Goal: Transaction & Acquisition: Obtain resource

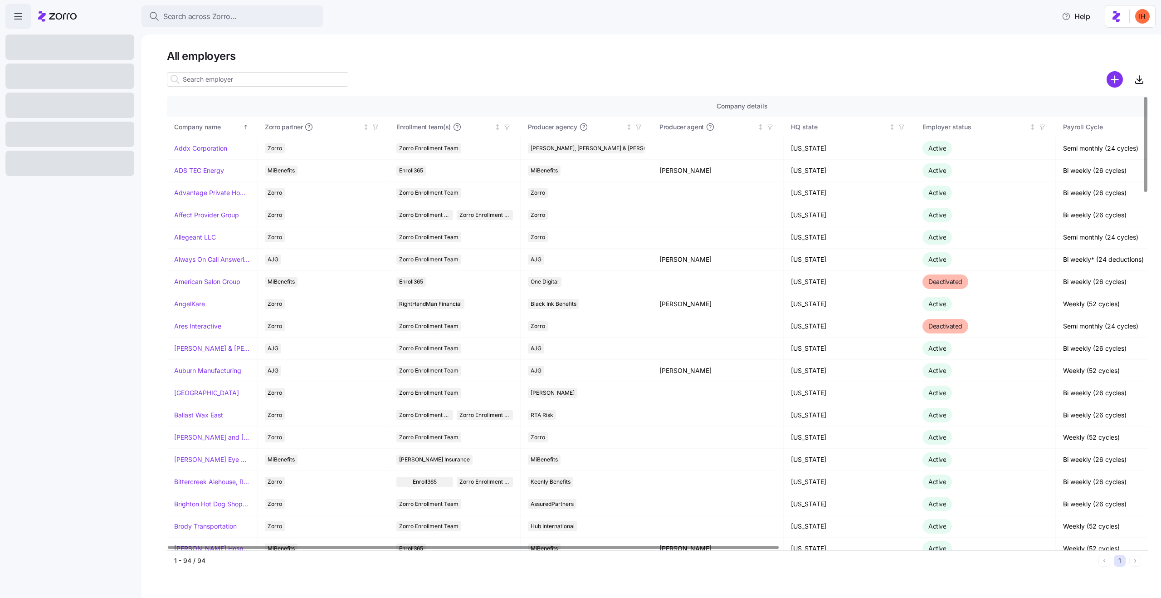
click at [1114, 80] on g "add icon" at bounding box center [1114, 79] width 7 height 7
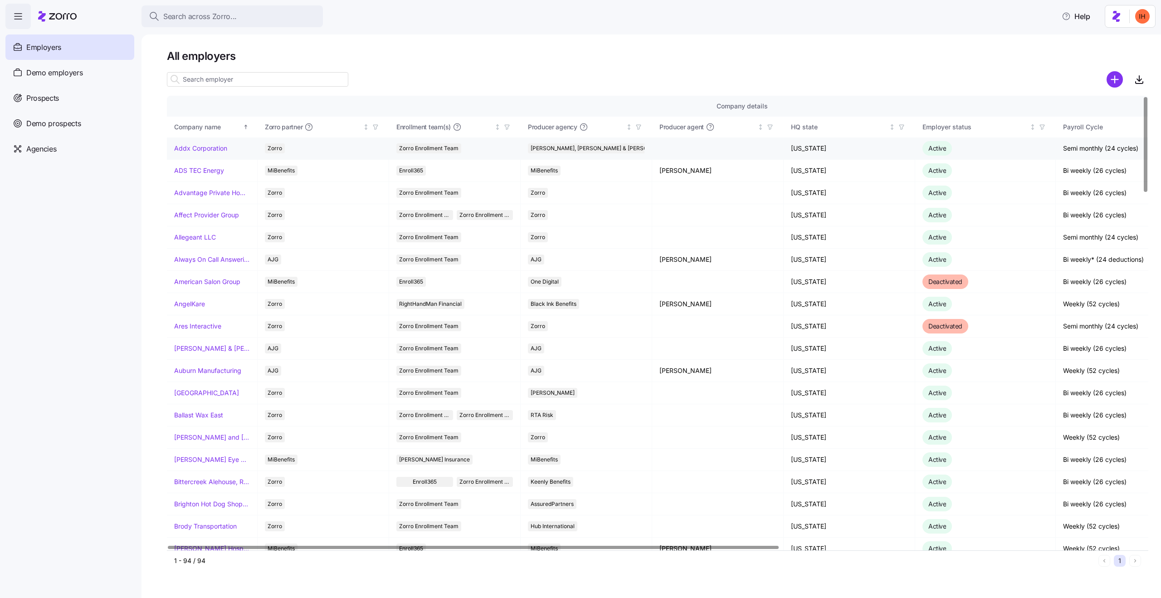
click at [205, 146] on link "Addx Corporation" at bounding box center [200, 148] width 53 height 9
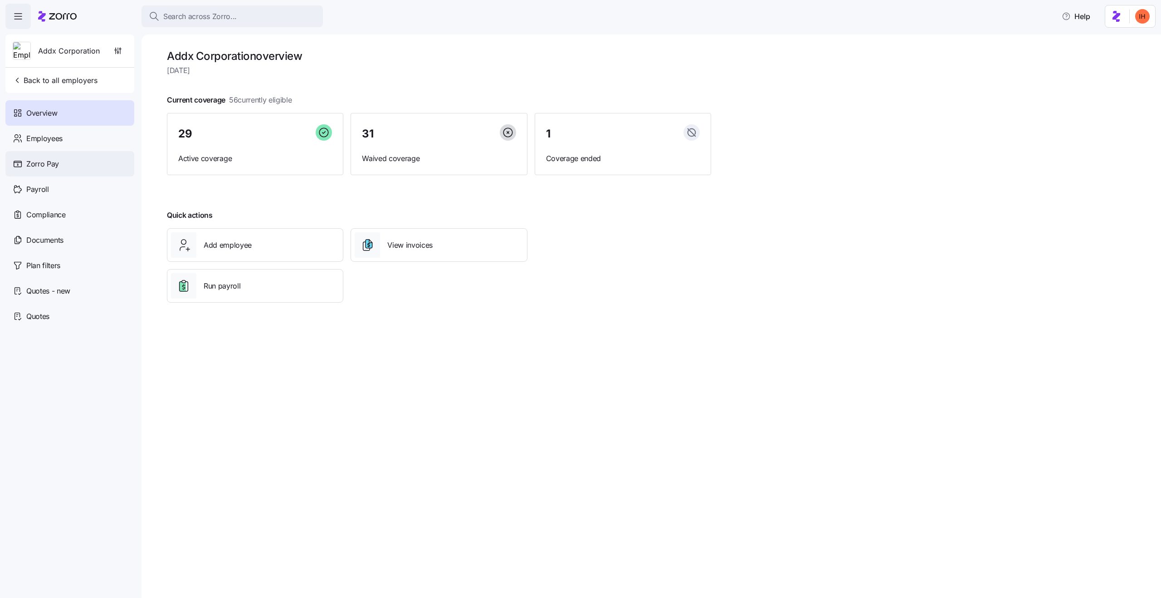
click at [89, 151] on div "Zorro Pay" at bounding box center [69, 163] width 129 height 25
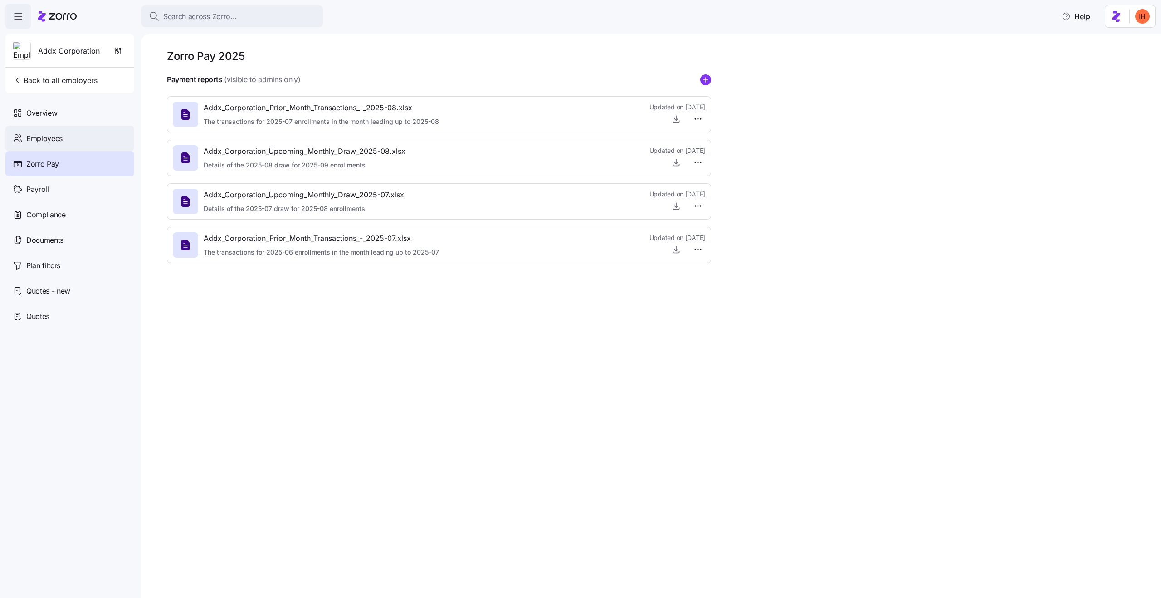
click at [80, 137] on div "Employees" at bounding box center [69, 138] width 129 height 25
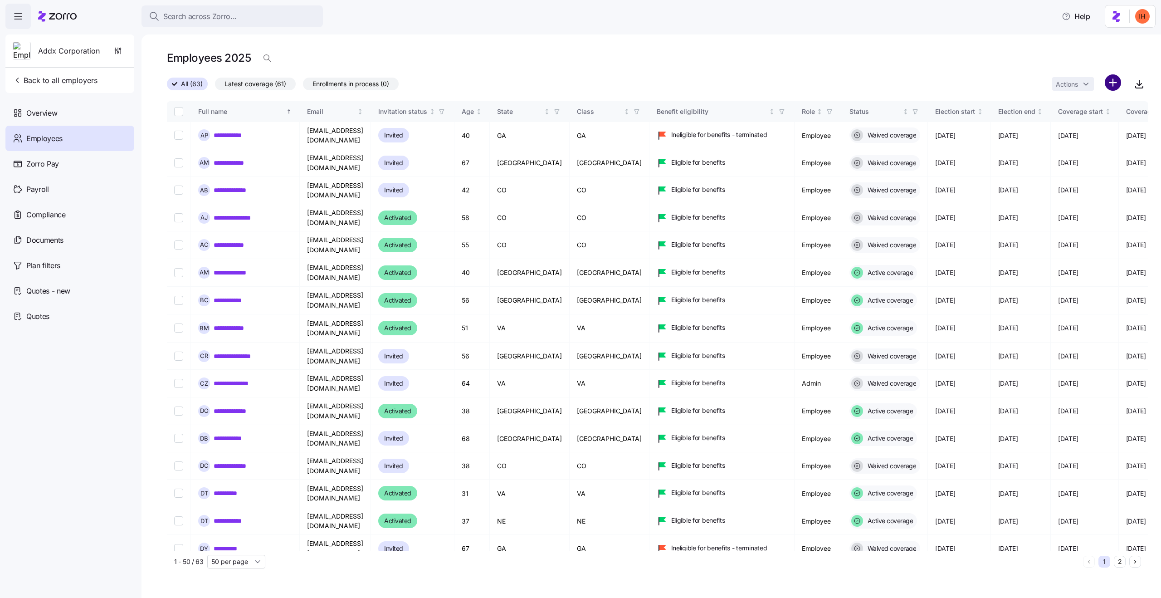
click at [1118, 79] on html "**********" at bounding box center [580, 296] width 1161 height 592
click at [1088, 104] on span "Upload roster" at bounding box center [1072, 107] width 39 height 9
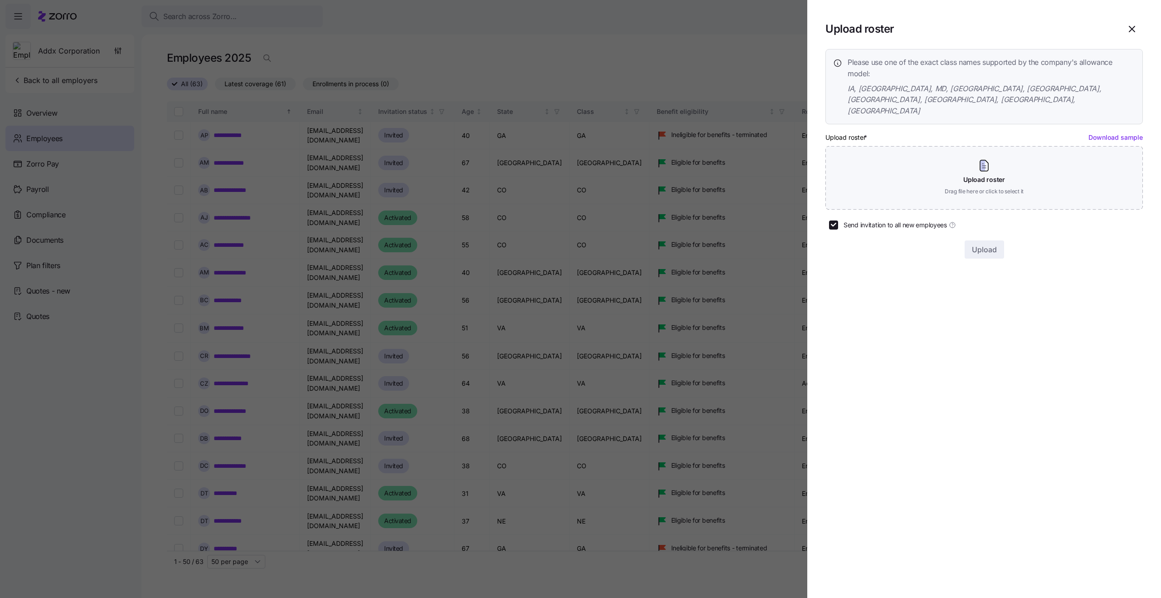
click at [1097, 133] on link "Download sample" at bounding box center [1116, 137] width 54 height 8
click at [633, 101] on div at bounding box center [580, 299] width 1161 height 598
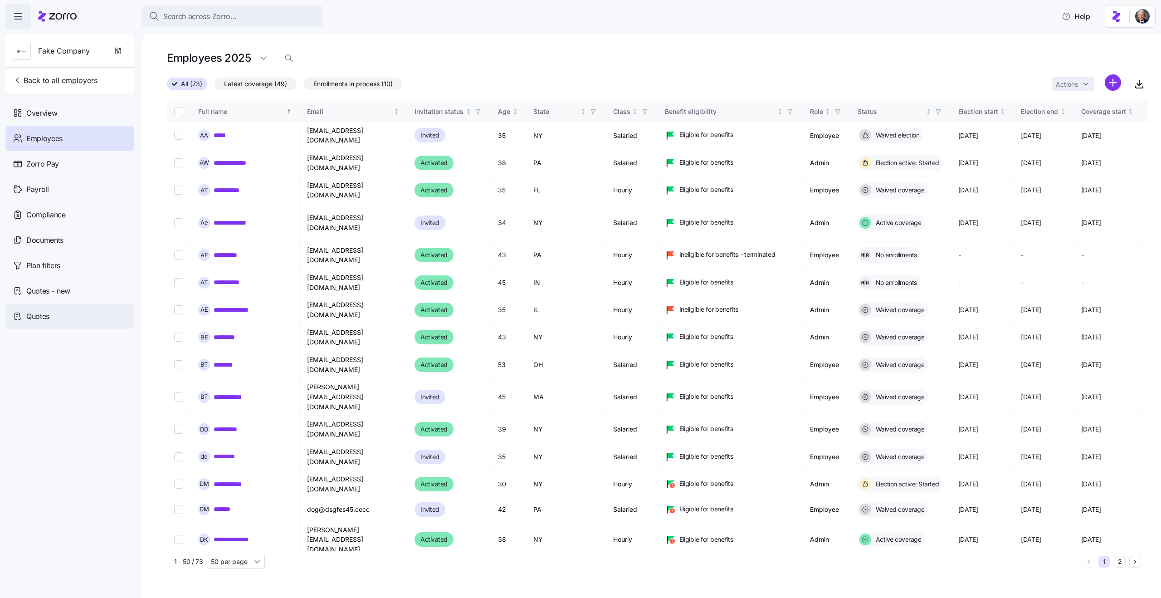
click at [76, 311] on div "Quotes" at bounding box center [69, 315] width 129 height 25
click at [42, 317] on span "Quotes" at bounding box center [37, 316] width 23 height 11
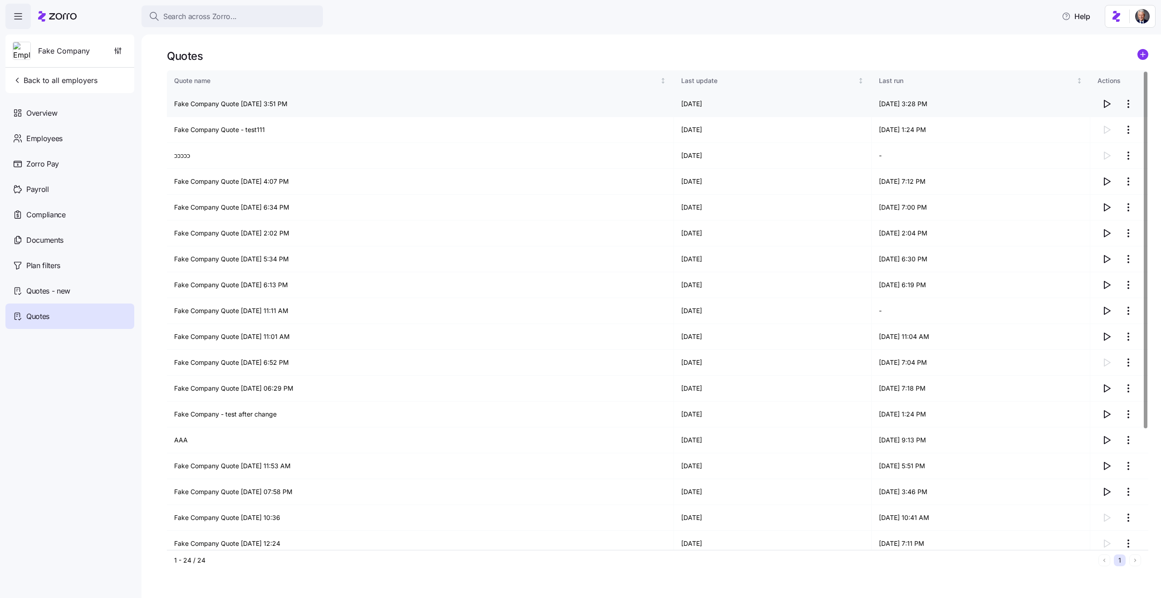
click at [234, 109] on td "Fake Company Quote [DATE] 3:51 PM" at bounding box center [420, 104] width 507 height 26
click at [234, 108] on td "Fake Company Quote [DATE] 3:51 PM" at bounding box center [420, 104] width 507 height 26
click at [225, 101] on td "Fake Company Quote [DATE] 3:51 PM" at bounding box center [420, 104] width 507 height 26
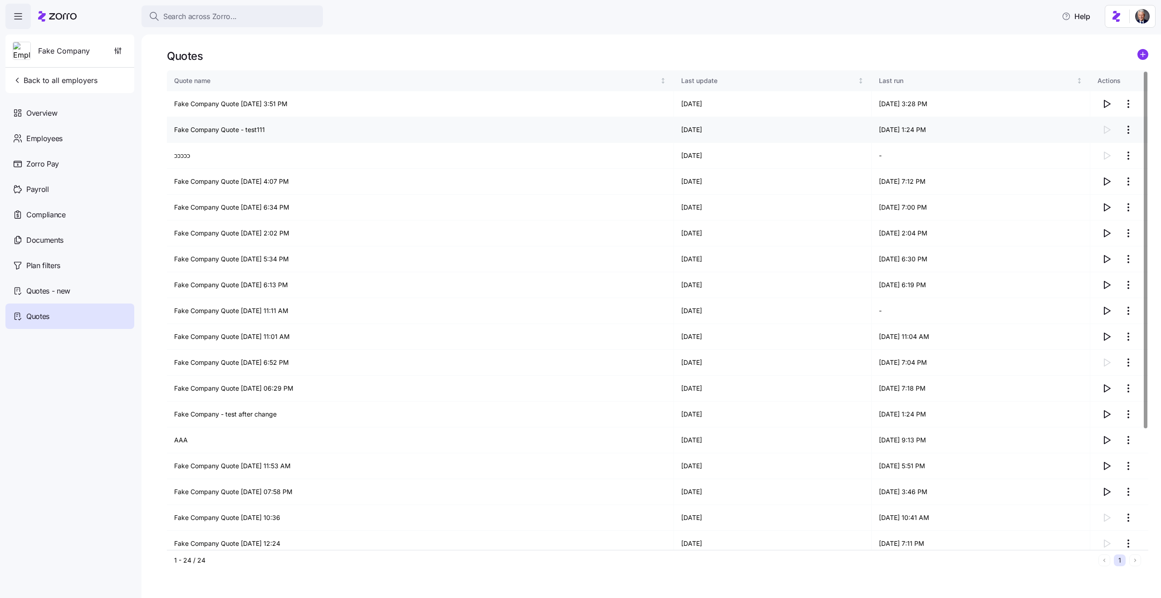
click at [205, 131] on td "Fake Company Quote - test111" at bounding box center [420, 130] width 507 height 26
click at [207, 131] on td "Fake Company Quote - test111" at bounding box center [420, 130] width 507 height 26
click at [263, 140] on td "Fake Company Quote - test111" at bounding box center [420, 130] width 507 height 26
click at [1142, 57] on circle "add icon" at bounding box center [1143, 54] width 10 height 10
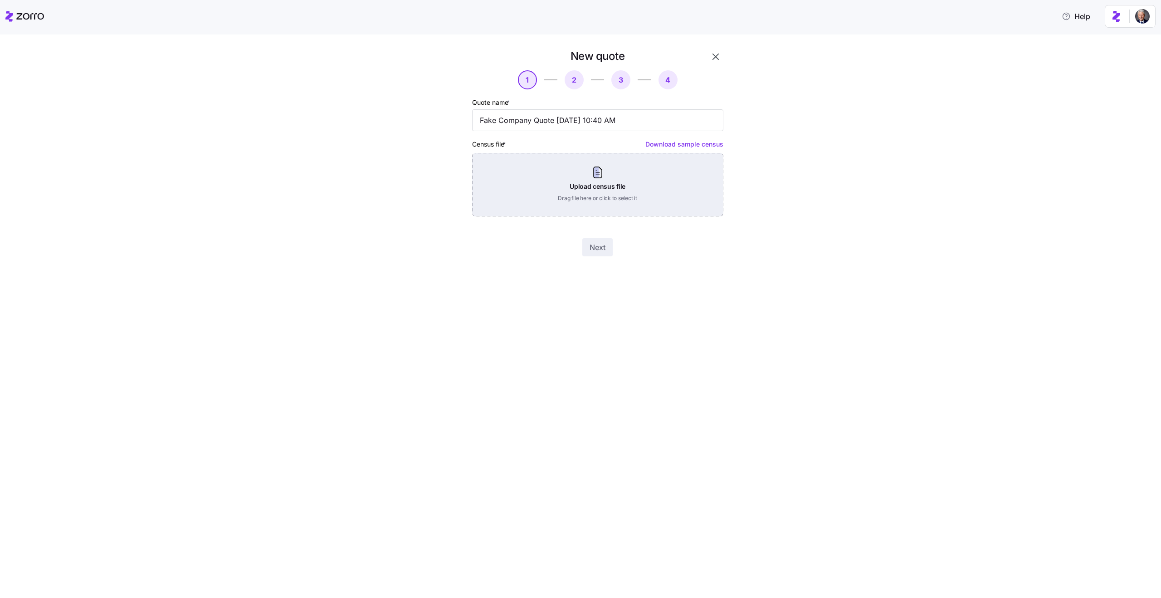
click at [618, 210] on div "Upload census file Drag file here or click to select it" at bounding box center [597, 184] width 251 height 63
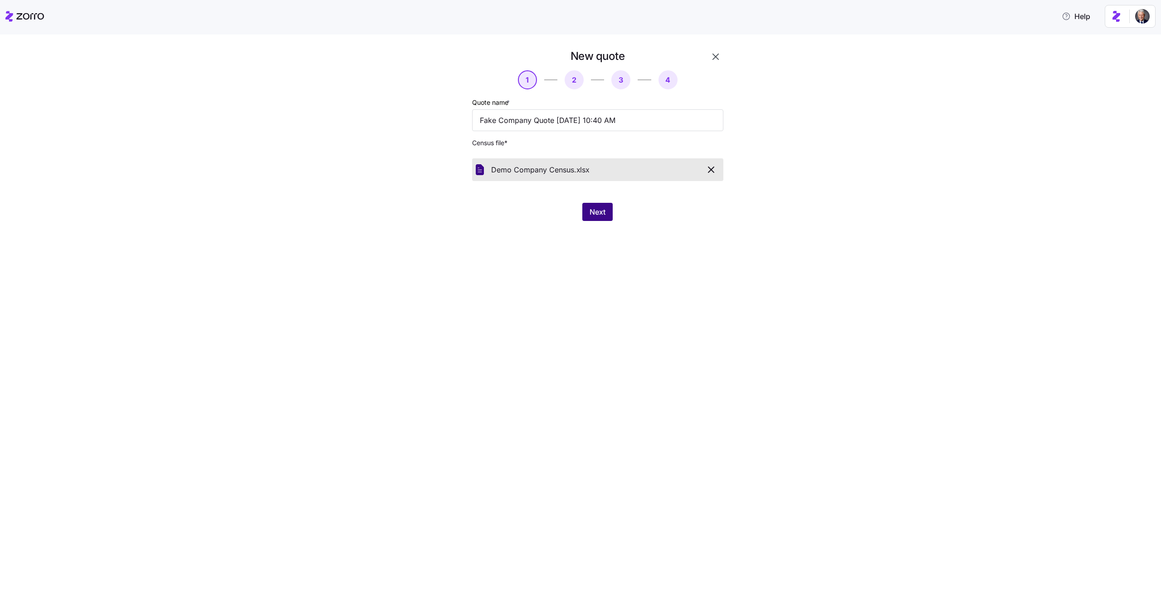
click at [597, 212] on span "Next" at bounding box center [598, 211] width 16 height 11
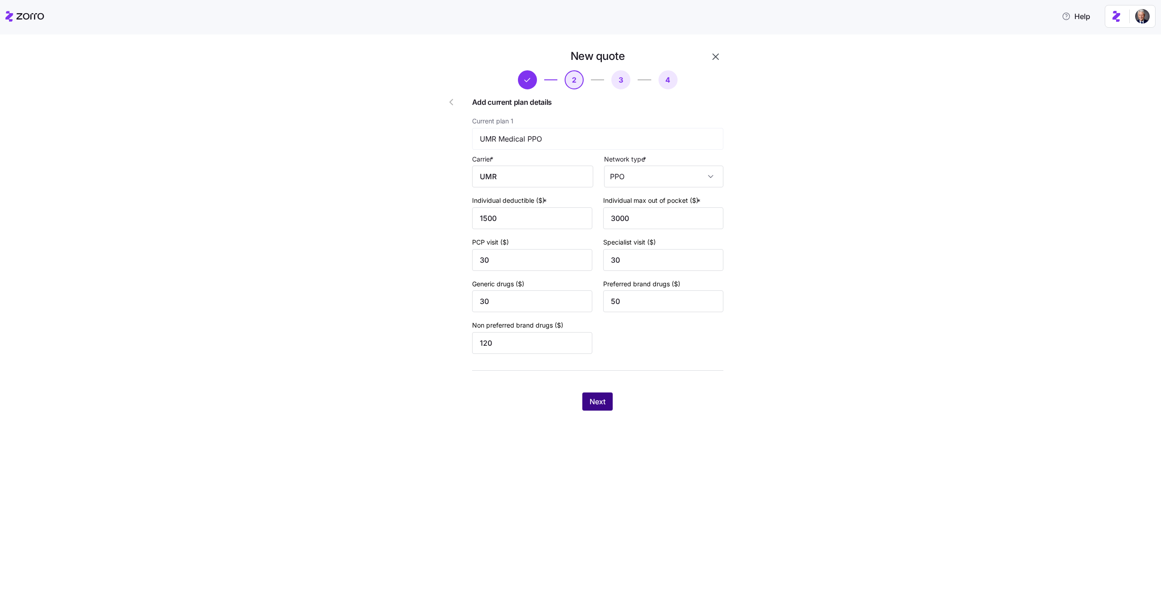
click at [597, 401] on span "Next" at bounding box center [598, 401] width 16 height 11
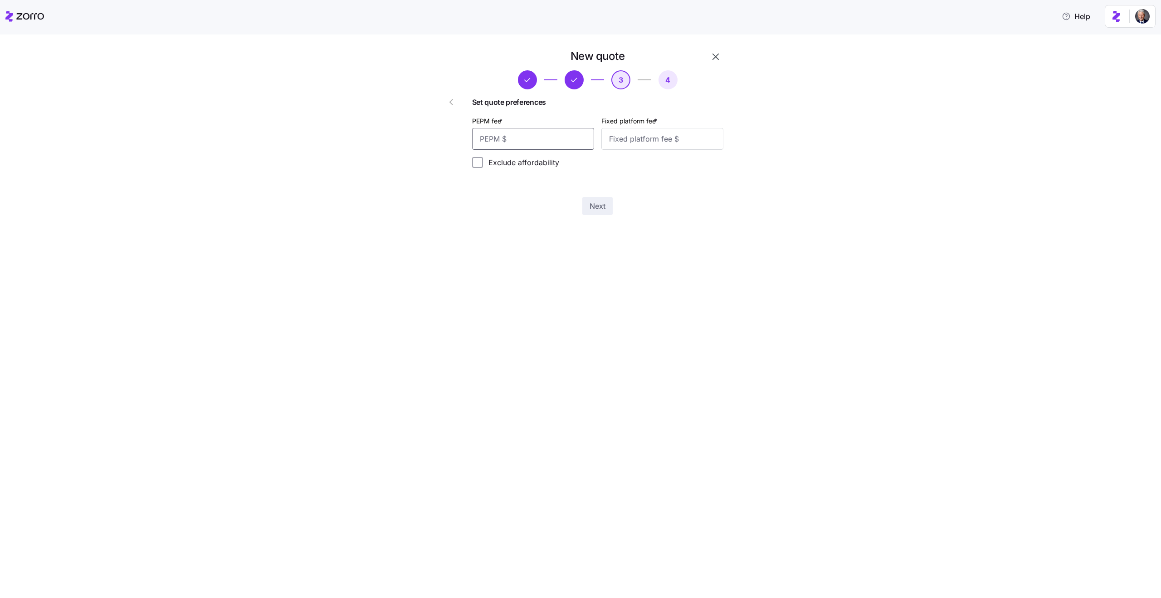
click at [527, 134] on input "PEPM fee *" at bounding box center [533, 139] width 122 height 22
type input "50"
click at [645, 135] on input "Fixed platform fee *" at bounding box center [662, 139] width 122 height 22
type input "300"
click at [715, 59] on icon "button" at bounding box center [715, 56] width 11 height 11
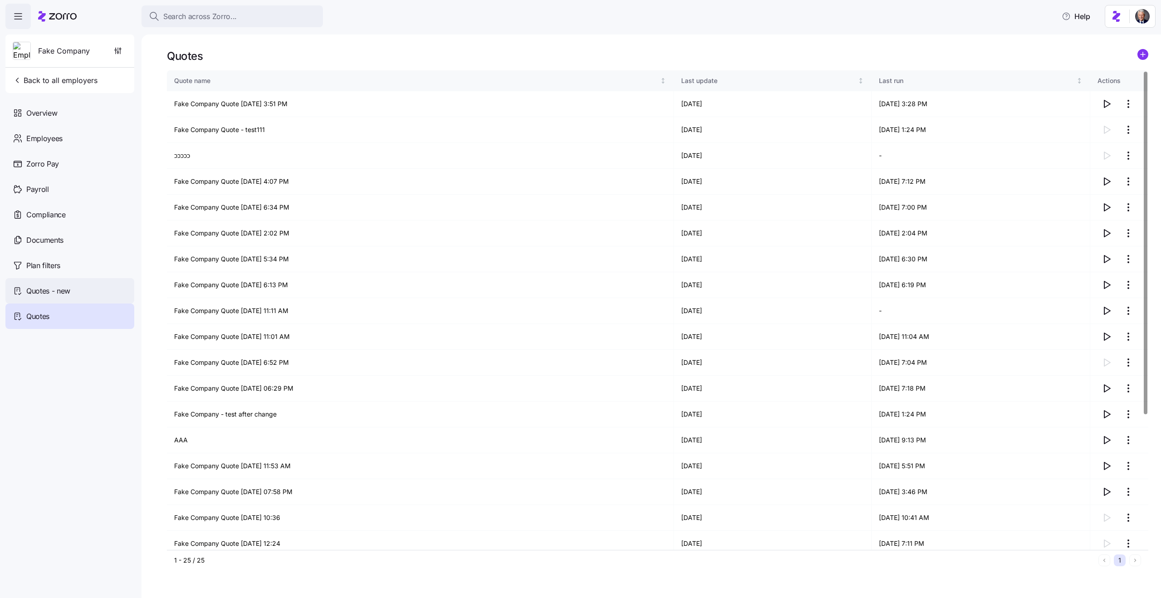
click at [30, 285] on span "Quotes - new" at bounding box center [48, 290] width 44 height 11
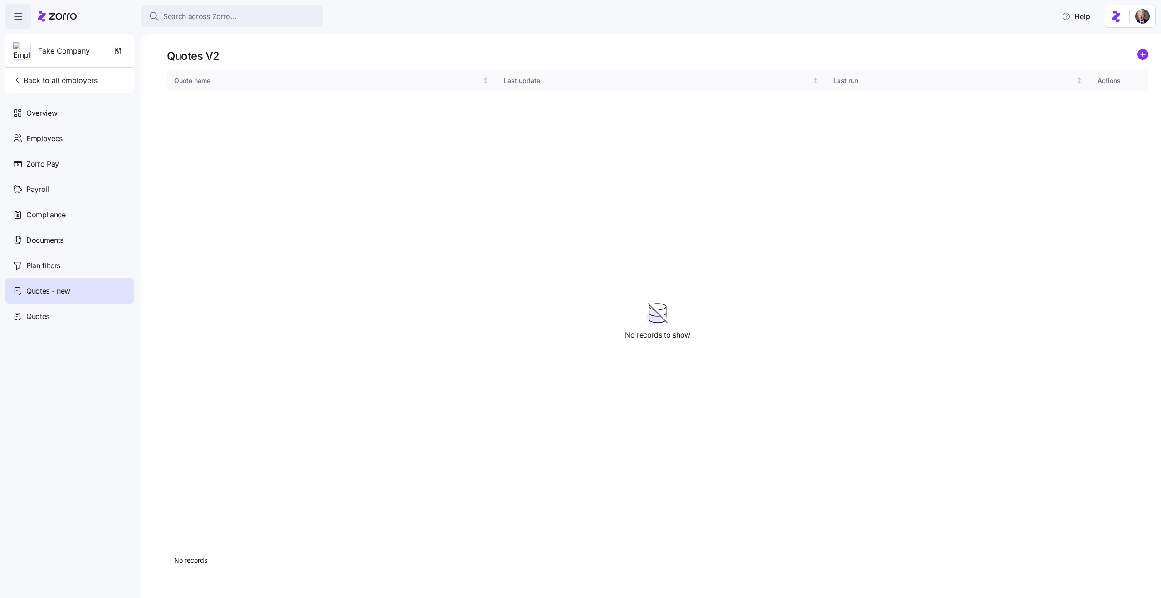
click at [1136, 48] on div "Quotes V2 Quote name Last update Last run Actions No records 1 No records to sh…" at bounding box center [652, 315] width 1020 height 563
click at [1142, 53] on circle "add icon" at bounding box center [1143, 54] width 10 height 10
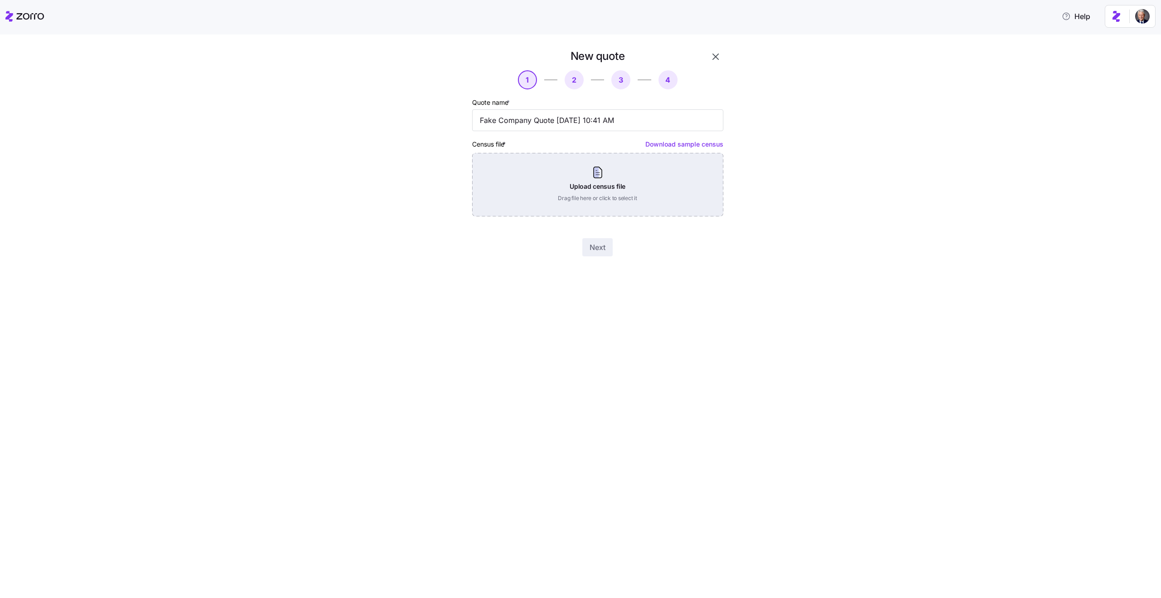
click at [627, 176] on div "Upload census file Drag file here or click to select it" at bounding box center [597, 184] width 251 height 63
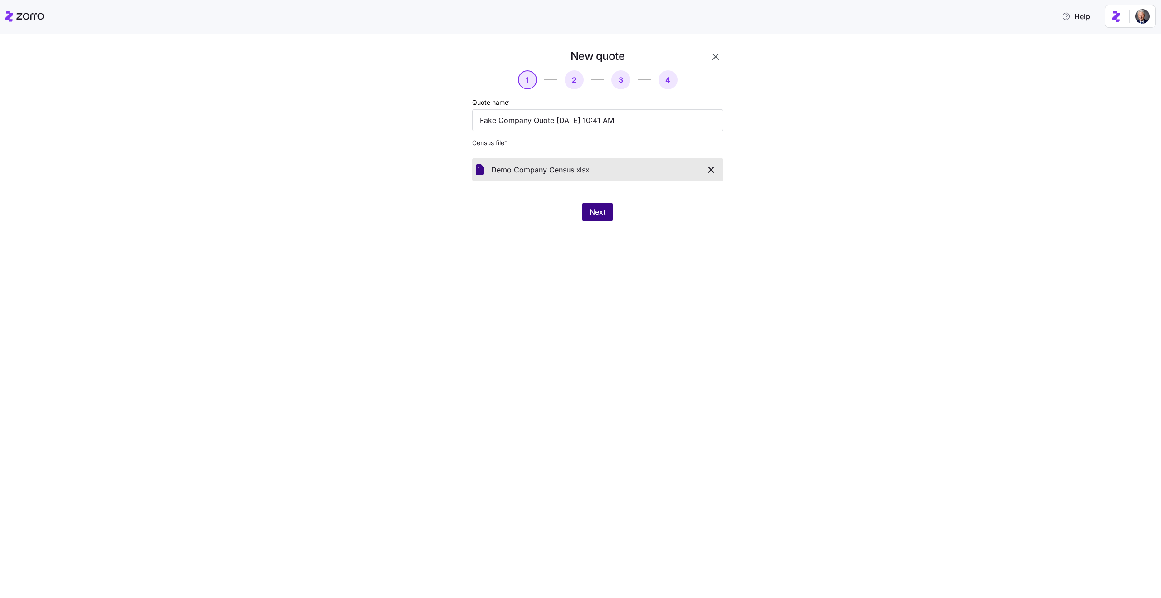
click at [586, 213] on button "Next" at bounding box center [597, 212] width 30 height 18
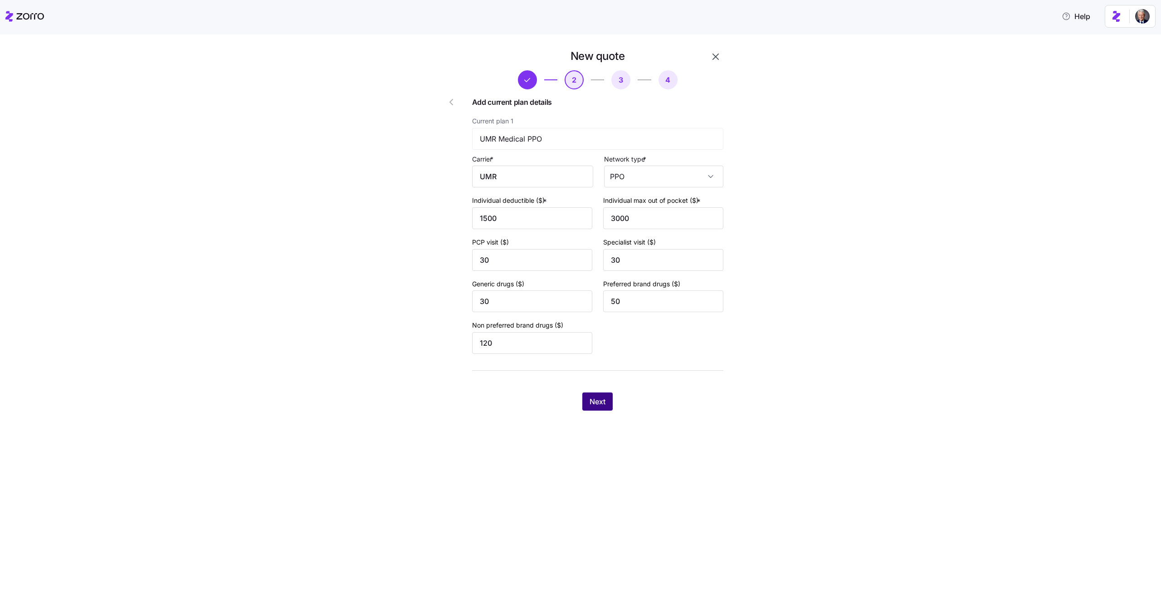
click at [597, 402] on span "Next" at bounding box center [598, 401] width 16 height 11
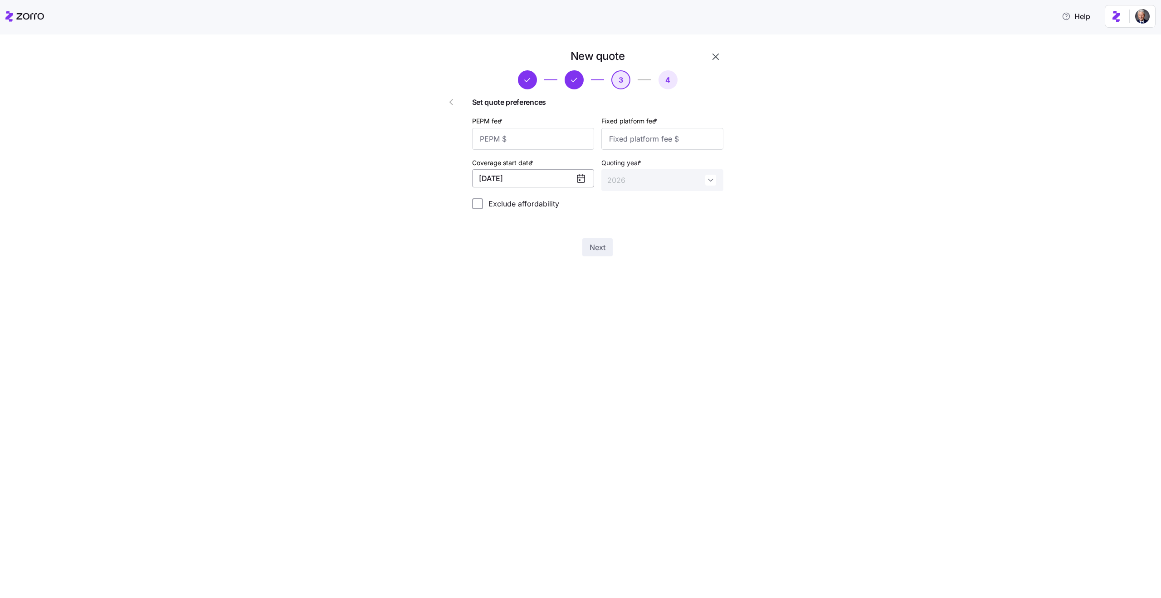
click at [545, 179] on button "[DATE]" at bounding box center [533, 178] width 122 height 18
click at [557, 269] on button "Aug" at bounding box center [569, 268] width 45 height 19
click at [574, 173] on button "[DATE]" at bounding box center [533, 178] width 122 height 18
click at [515, 205] on button "button" at bounding box center [510, 206] width 19 height 19
click at [586, 260] on button "Aug" at bounding box center [569, 268] width 45 height 19
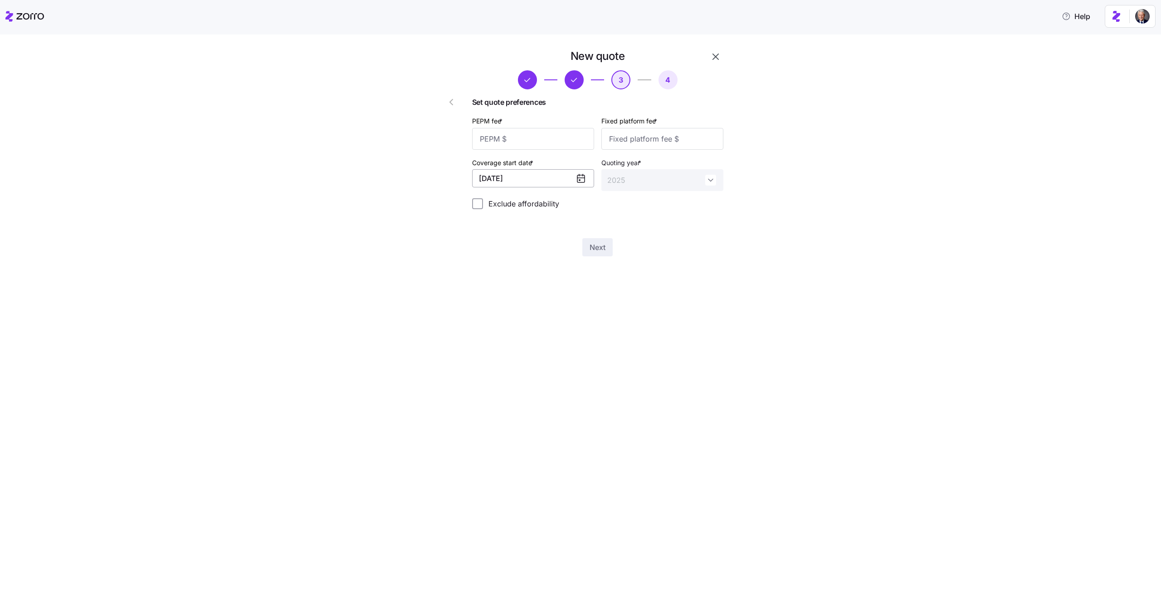
click at [538, 186] on button "[DATE]" at bounding box center [533, 178] width 122 height 18
click at [619, 205] on button "button" at bounding box center [628, 206] width 19 height 19
click at [531, 224] on button "Jan" at bounding box center [523, 229] width 45 height 19
type input "2026"
click at [534, 128] on input "PEPM fee *" at bounding box center [533, 139] width 122 height 22
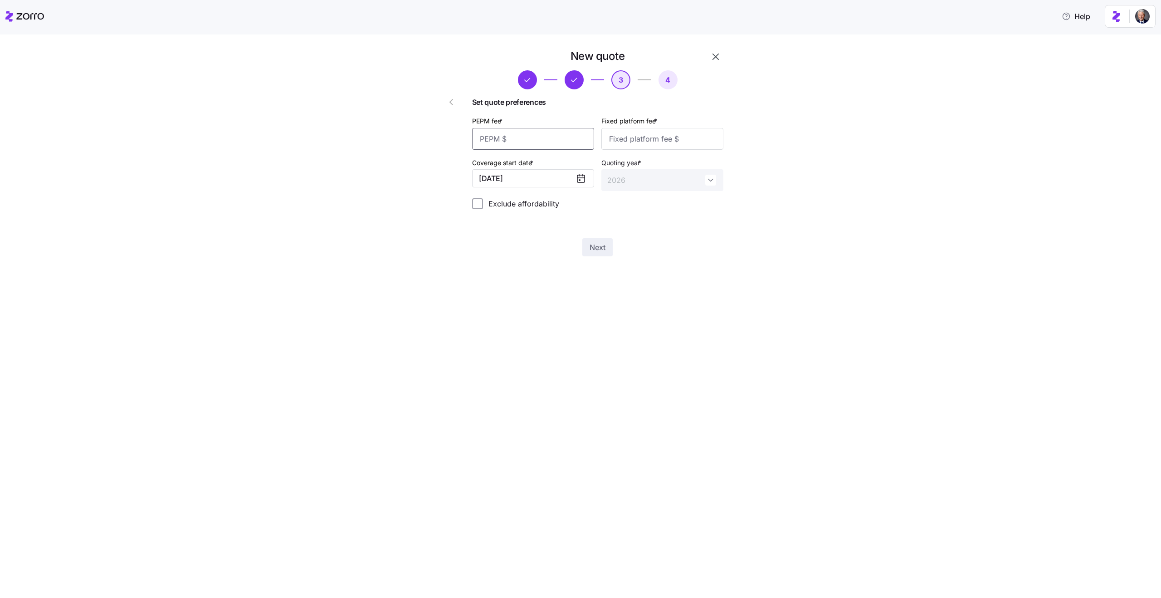
type input "50"
click at [647, 134] on input "Fixed platform fee *" at bounding box center [662, 139] width 122 height 22
type input "300"
click at [702, 259] on div "New quote 3 4 Set quote preferences PEPM fee * 50 Fixed platform fee * 300 Cove…" at bounding box center [586, 158] width 317 height 218
